Goal: Information Seeking & Learning: Learn about a topic

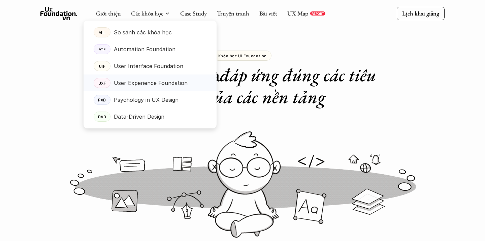
click at [143, 81] on p "User Experience Foundation" at bounding box center [151, 83] width 74 height 10
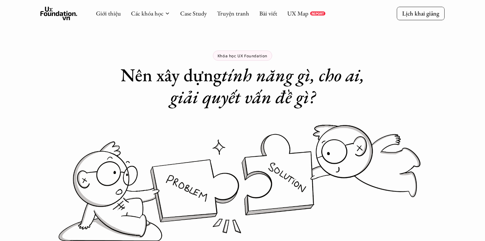
click at [143, 81] on h1 "Nên xây dựng tính năng gì, cho ai, giải quyết vấn đề gì?" at bounding box center [242, 86] width 269 height 44
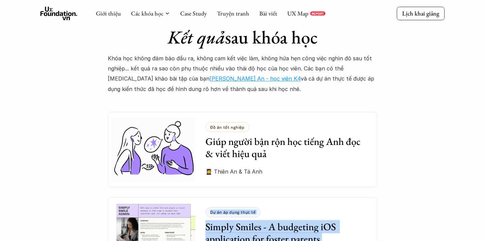
scroll to position [1771, 0]
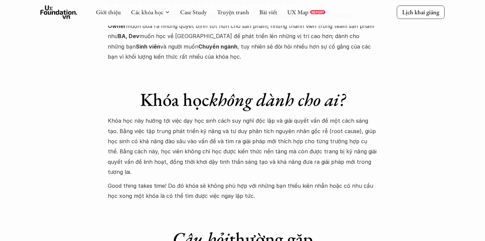
scroll to position [2640, 0]
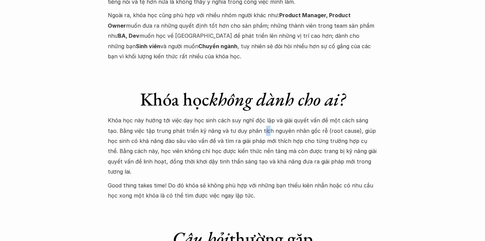
drag, startPoint x: 251, startPoint y: 91, endPoint x: 247, endPoint y: 97, distance: 6.9
click at [247, 115] on p "Khóa học này hướng tới việc dạy học sinh cách suy nghĩ độc lập và giải quyết vấ…" at bounding box center [242, 145] width 269 height 61
click at [238, 115] on p "Khóa học này hướng tới việc dạy học sinh cách suy nghĩ độc lập và giải quyết vấ…" at bounding box center [242, 145] width 269 height 61
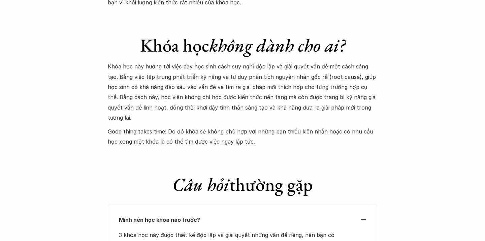
scroll to position [2906, 0]
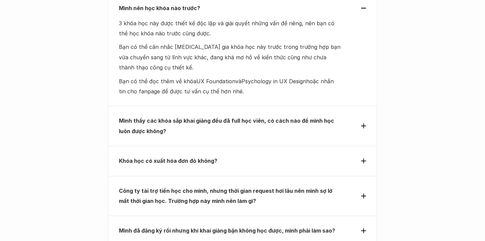
click at [270, 117] on strong "Mình thấy các khóa sắp khai giảng đều đã full học viên, có cách nào để mình học…" at bounding box center [227, 125] width 217 height 17
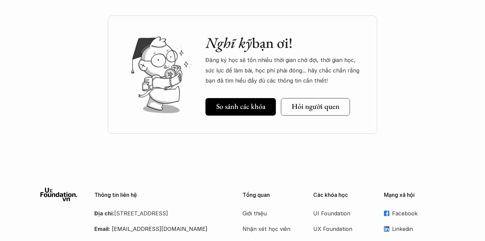
scroll to position [3152, 0]
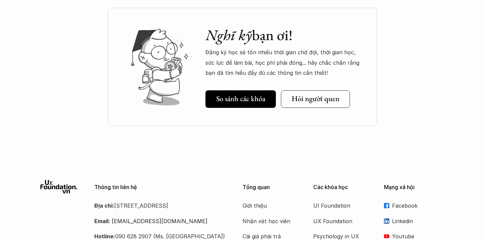
click at [252, 139] on div at bounding box center [242, 147] width 485 height 17
click at [390, 200] on link "Facebook" at bounding box center [414, 205] width 61 height 10
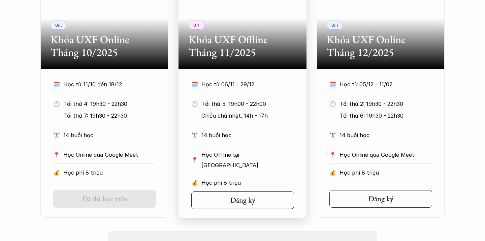
scroll to position [371, 0]
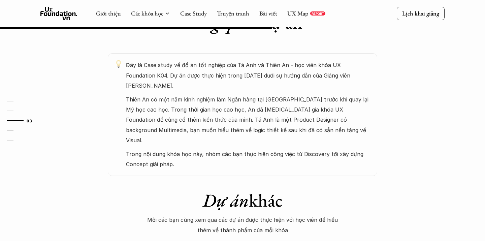
scroll to position [352, 0]
drag, startPoint x: 224, startPoint y: 79, endPoint x: 221, endPoint y: 104, distance: 24.8
click at [221, 104] on div "Đây là Case study về đồ án tốt nghiệp của Tá Anh và Thiên An - học viên khóa UX…" at bounding box center [248, 114] width 244 height 109
click at [200, 97] on p "Thiên An có một năm kinh nghiệm làm Ngân hàng tại [GEOGRAPHIC_DATA] trước khi q…" at bounding box center [248, 120] width 244 height 51
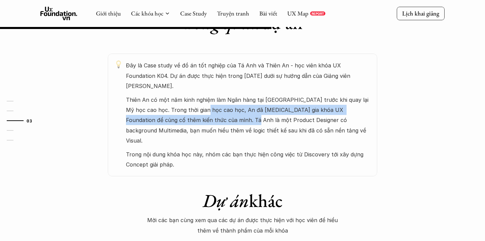
drag, startPoint x: 200, startPoint y: 97, endPoint x: 205, endPoint y: 105, distance: 9.5
click at [205, 105] on p "Thiên An có một năm kinh nghiệm làm Ngân hàng tại [GEOGRAPHIC_DATA] trước khi q…" at bounding box center [248, 120] width 244 height 51
click at [226, 108] on p "Thiên An có một năm kinh nghiệm làm Ngân hàng tại [GEOGRAPHIC_DATA] trước khi q…" at bounding box center [248, 120] width 244 height 51
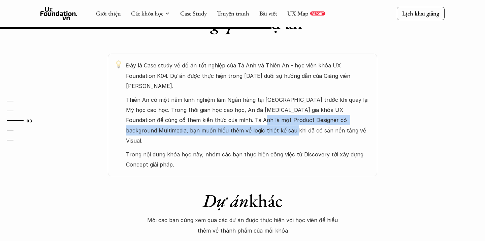
drag, startPoint x: 226, startPoint y: 108, endPoint x: 226, endPoint y: 112, distance: 4.4
click at [226, 112] on p "Thiên An có một năm kinh nghiệm làm Ngân hàng tại [GEOGRAPHIC_DATA] trước khi q…" at bounding box center [248, 120] width 244 height 51
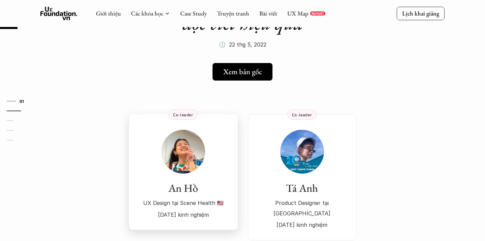
scroll to position [3, 0]
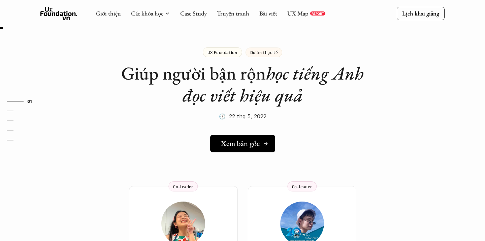
click at [237, 149] on link "Xem bản gốc" at bounding box center [242, 144] width 65 height 18
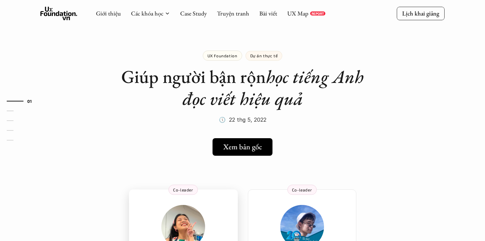
scroll to position [0, 0]
click at [229, 145] on h5 "Xem bản gốc" at bounding box center [240, 146] width 39 height 9
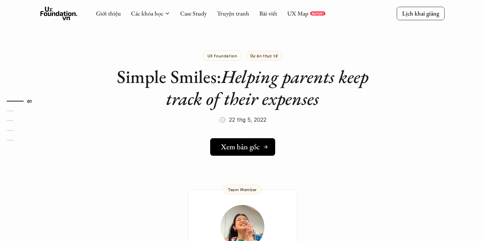
click at [225, 149] on h5 "Xem bản gốc" at bounding box center [240, 146] width 39 height 9
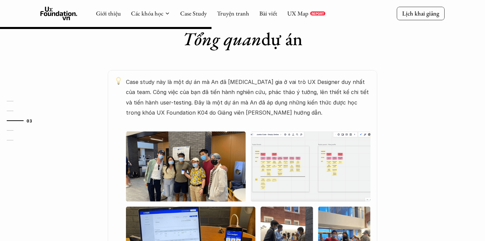
scroll to position [324, 0]
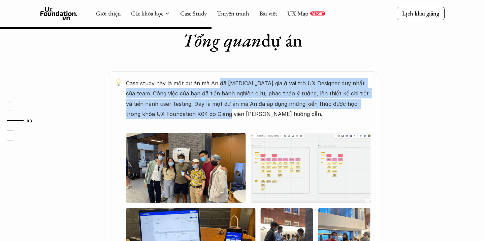
drag, startPoint x: 218, startPoint y: 84, endPoint x: 217, endPoint y: 115, distance: 31.7
click at [217, 115] on p "Case study này là một dự án mà An đã tham gia ở vai trò UX Designer duy nhất củ…" at bounding box center [248, 98] width 244 height 41
click at [264, 159] on img at bounding box center [248, 205] width 244 height 145
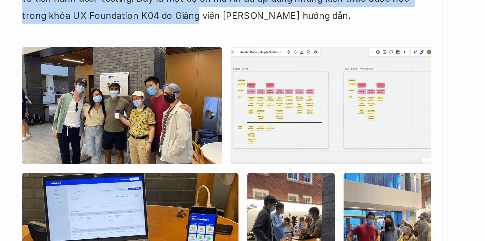
scroll to position [333, 0]
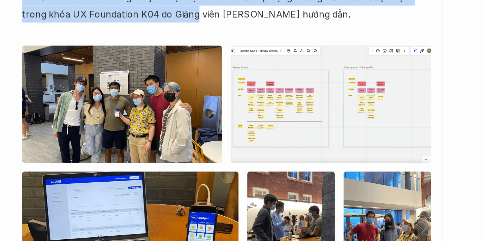
click at [180, 124] on img at bounding box center [248, 196] width 244 height 145
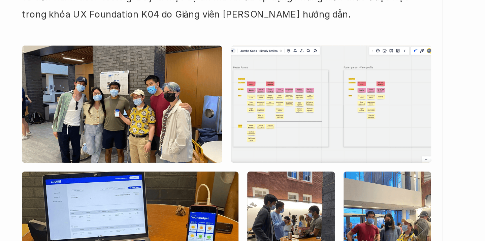
click at [180, 124] on img at bounding box center [248, 196] width 244 height 145
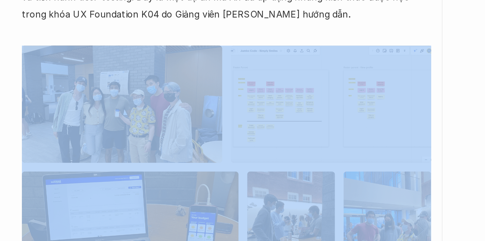
click at [126, 124] on img at bounding box center [248, 196] width 244 height 145
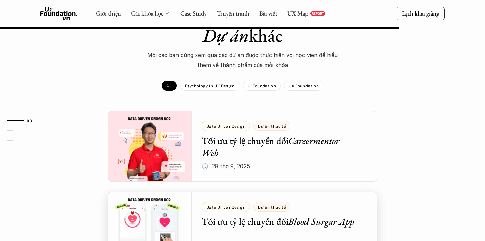
scroll to position [611, 0]
click at [304, 83] on p "UX Foundation" at bounding box center [304, 85] width 30 height 5
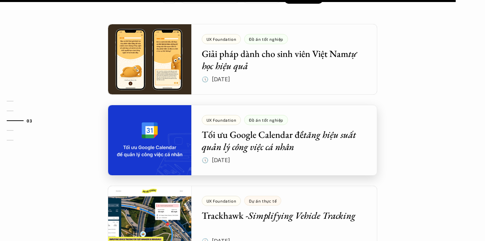
scroll to position [699, 0]
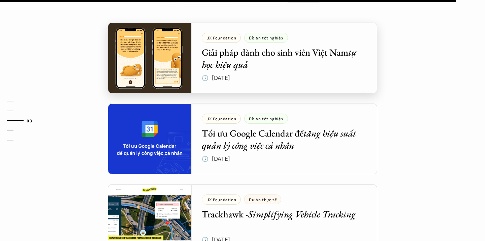
click at [334, 56] on div at bounding box center [242, 58] width 269 height 71
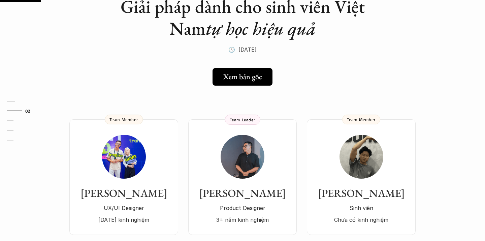
scroll to position [71, 0]
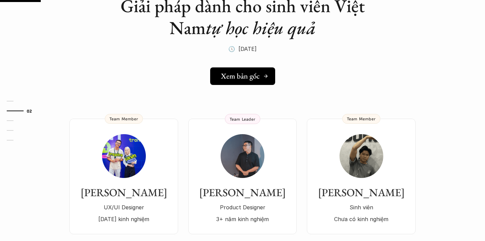
click at [254, 72] on h5 "Xem bản gốc" at bounding box center [240, 76] width 39 height 9
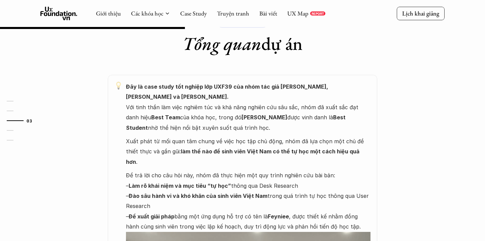
scroll to position [322, 0]
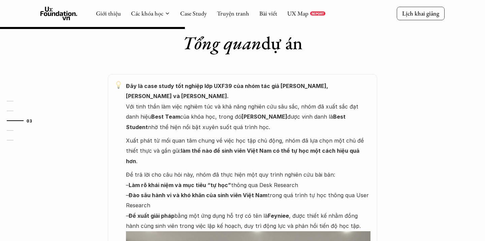
drag, startPoint x: 228, startPoint y: 90, endPoint x: 229, endPoint y: 100, distance: 10.2
click at [229, 100] on p "Đây là case study tốt nghiệp lớp UXF39 của nhóm tác giả Danh Hải, Thu Hương và …" at bounding box center [248, 106] width 244 height 51
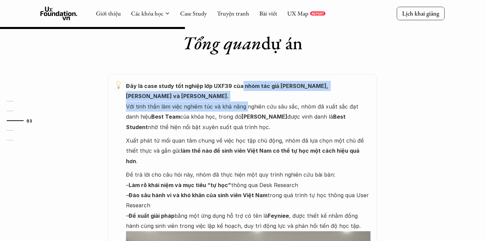
drag, startPoint x: 240, startPoint y: 83, endPoint x: 245, endPoint y: 97, distance: 15.0
click at [245, 97] on p "Đây là case study tốt nghiệp lớp UXF39 của nhóm tác giả Danh Hải, Thu Hương và …" at bounding box center [248, 106] width 244 height 51
click at [239, 99] on p "Đây là case study tốt nghiệp lớp UXF39 của nhóm tác giả Danh Hải, Thu Hương và …" at bounding box center [248, 106] width 244 height 51
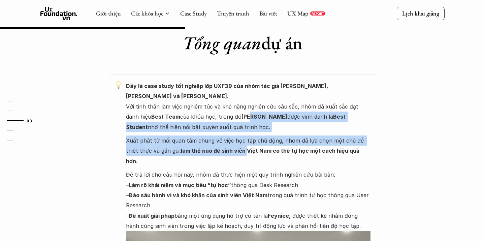
drag, startPoint x: 239, startPoint y: 99, endPoint x: 232, endPoint y: 132, distance: 33.6
click at [232, 135] on p "Xuất phát từ mối quan tâm chung về việc học tập chủ động, nhóm đã lựa chọn một …" at bounding box center [248, 150] width 244 height 31
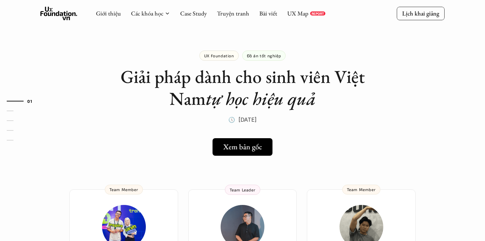
scroll to position [0, 0]
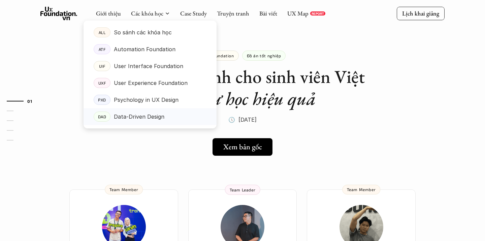
click at [134, 116] on p "Data-Driven Design" at bounding box center [139, 116] width 51 height 10
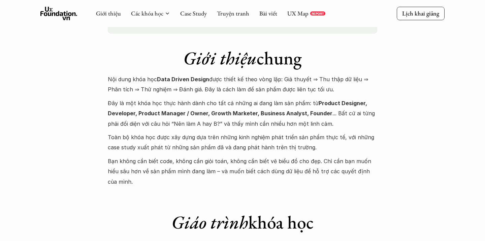
scroll to position [604, 0]
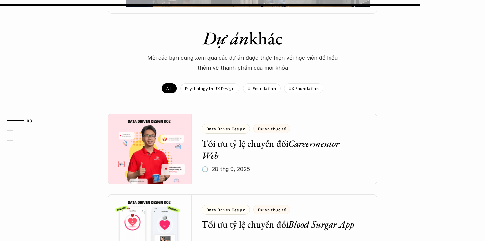
scroll to position [728, 0]
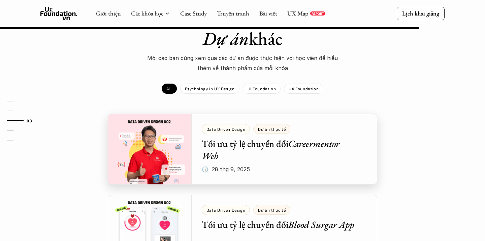
click at [240, 125] on div at bounding box center [242, 149] width 269 height 71
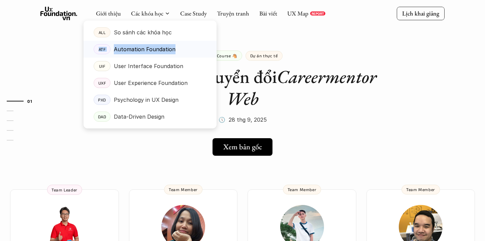
click at [135, 46] on p "Automation Foundation" at bounding box center [145, 49] width 62 height 10
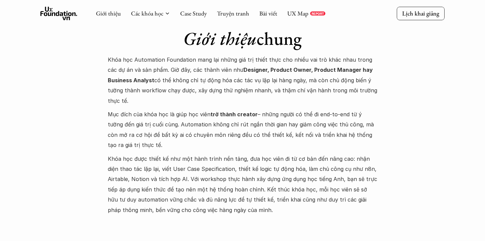
scroll to position [637, 0]
